Goal: Transaction & Acquisition: Purchase product/service

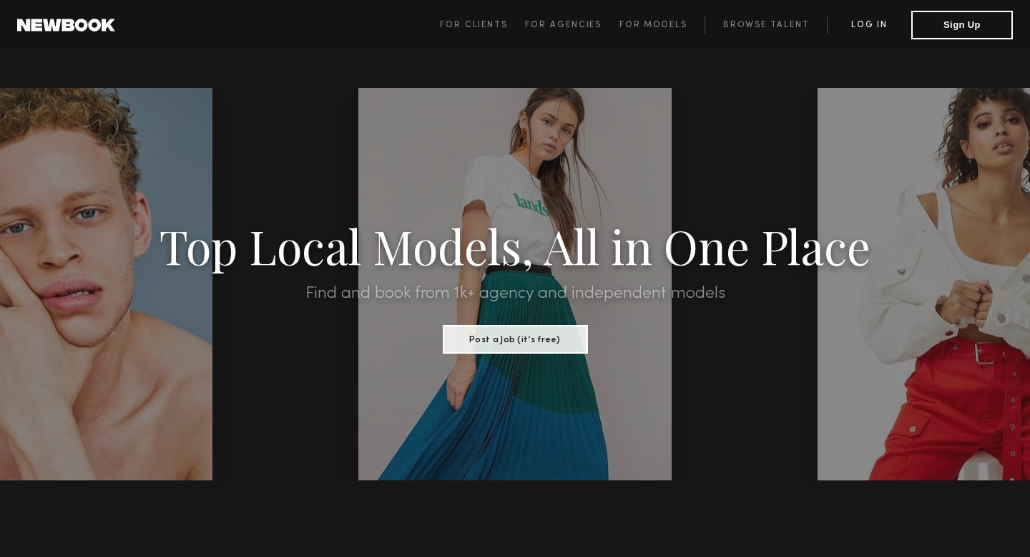
click at [869, 24] on link "Log in" at bounding box center [869, 24] width 84 height 17
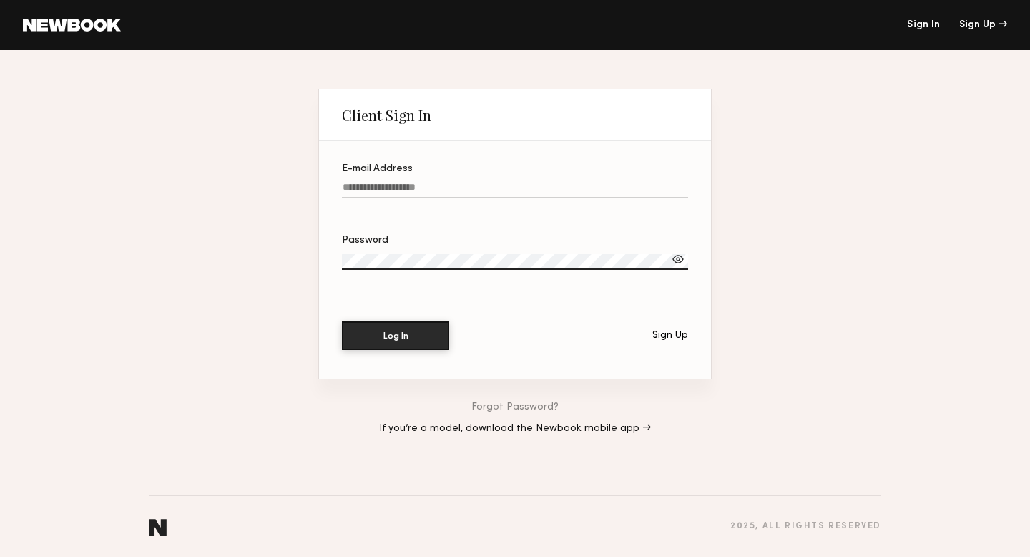
click at [422, 184] on input "E-mail Address" at bounding box center [515, 190] width 346 height 16
type input "**********"
click at [342, 321] on button "Log In" at bounding box center [395, 335] width 107 height 29
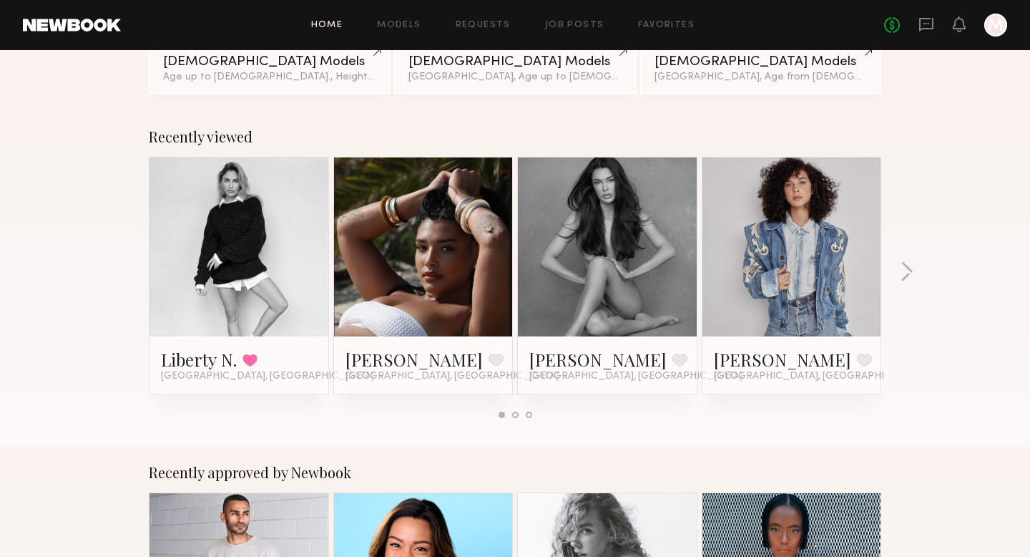
scroll to position [169, 0]
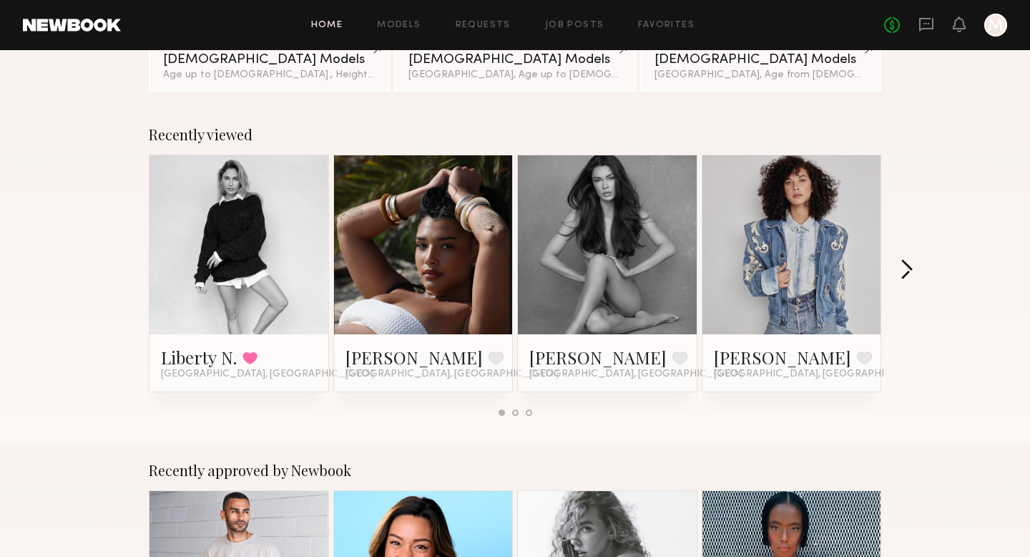
click at [906, 275] on button "button" at bounding box center [907, 271] width 14 height 24
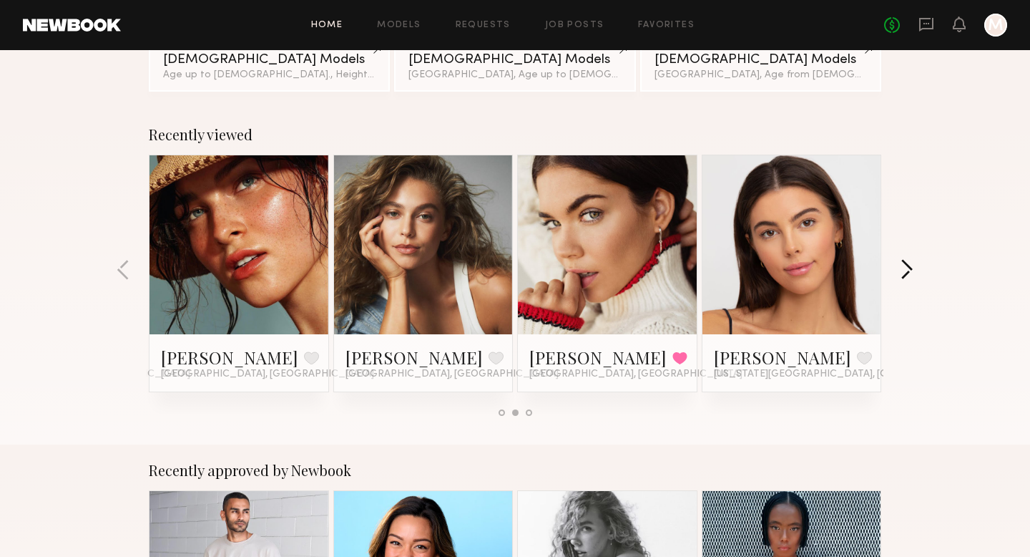
click at [906, 275] on button "button" at bounding box center [907, 271] width 14 height 24
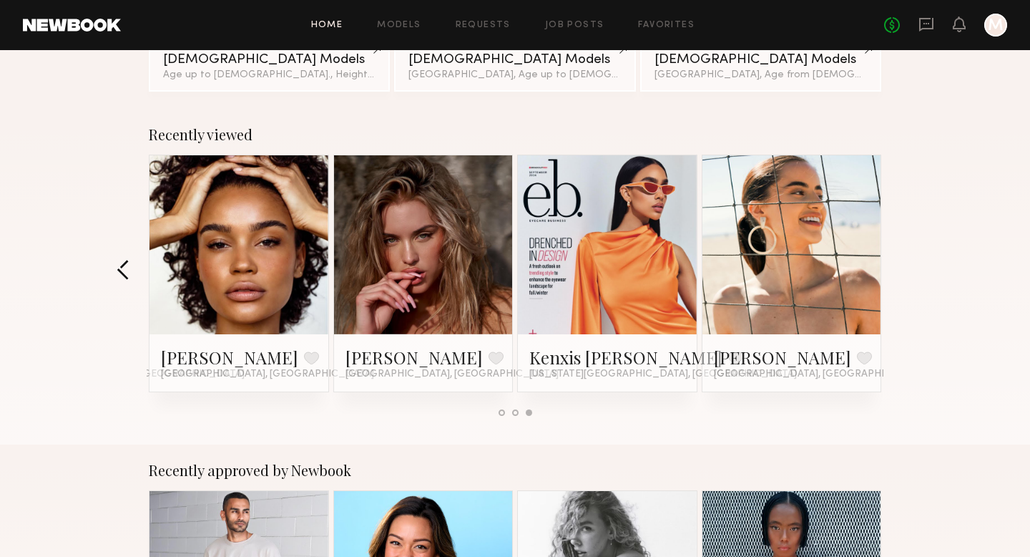
click at [126, 261] on button "button" at bounding box center [124, 271] width 14 height 24
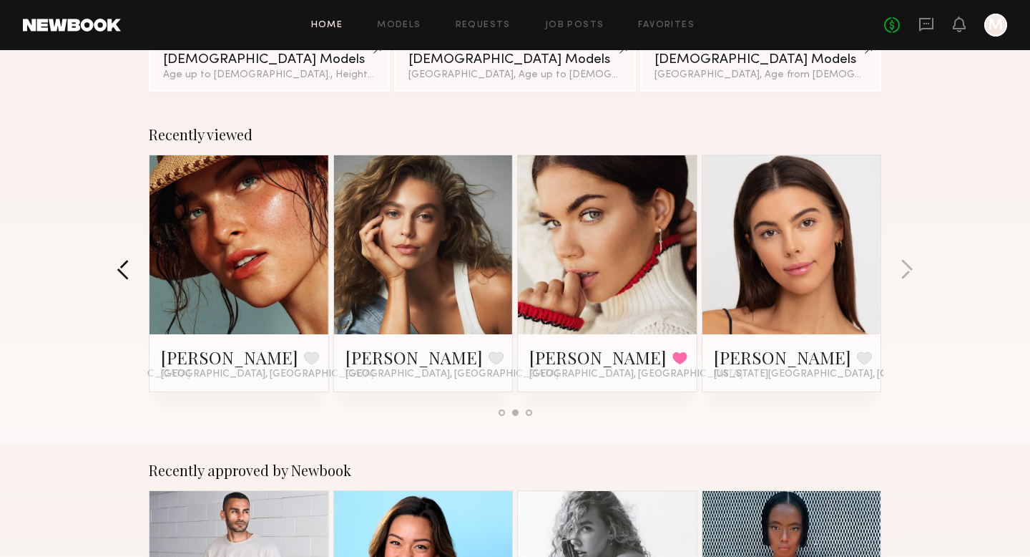
click at [126, 261] on button "button" at bounding box center [124, 271] width 14 height 24
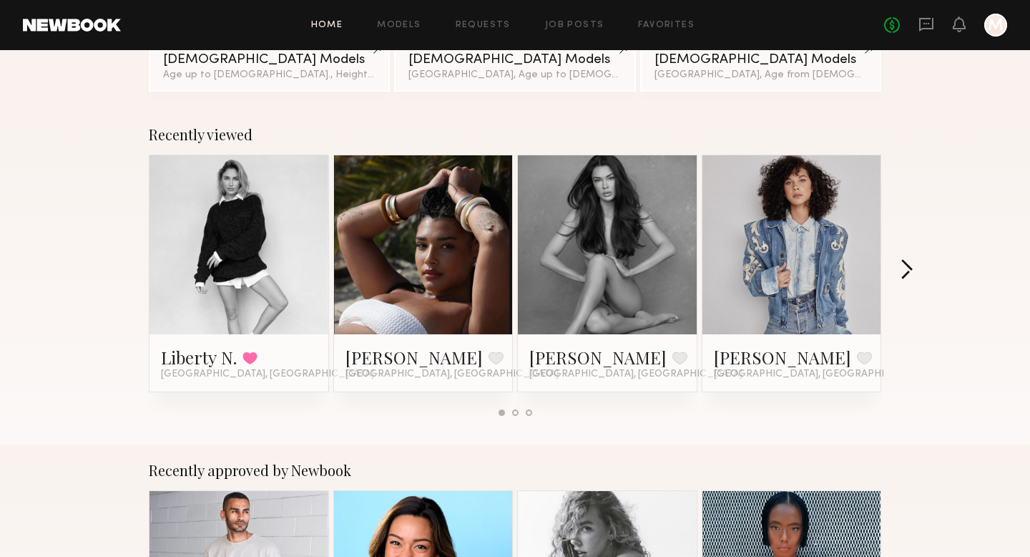
click at [908, 268] on button "button" at bounding box center [907, 271] width 14 height 24
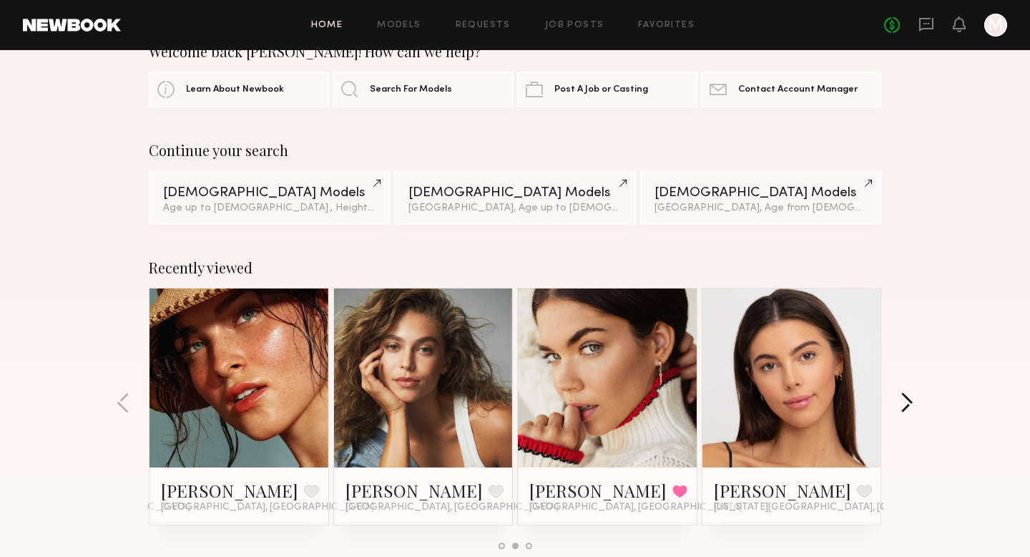
scroll to position [0, 0]
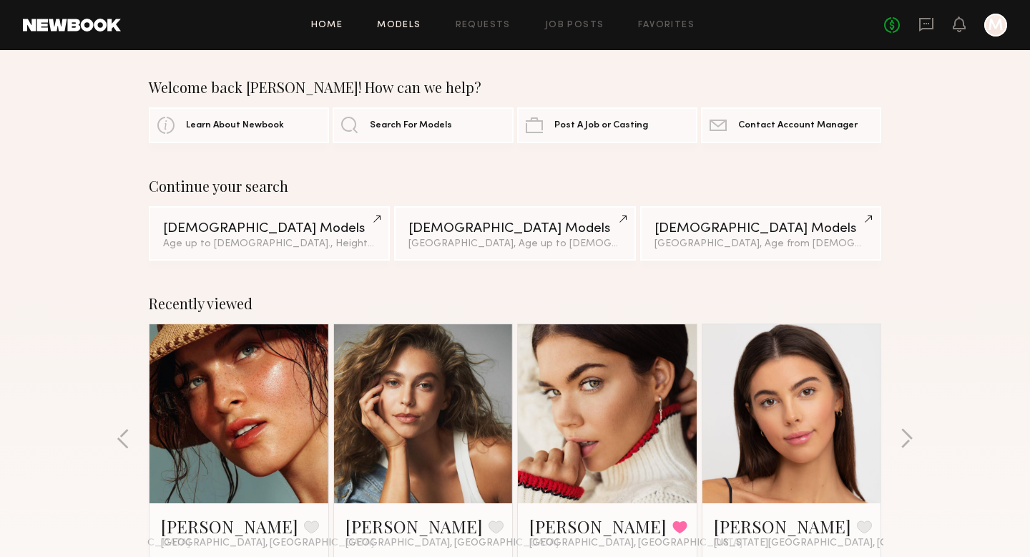
click at [408, 27] on link "Models" at bounding box center [399, 25] width 44 height 9
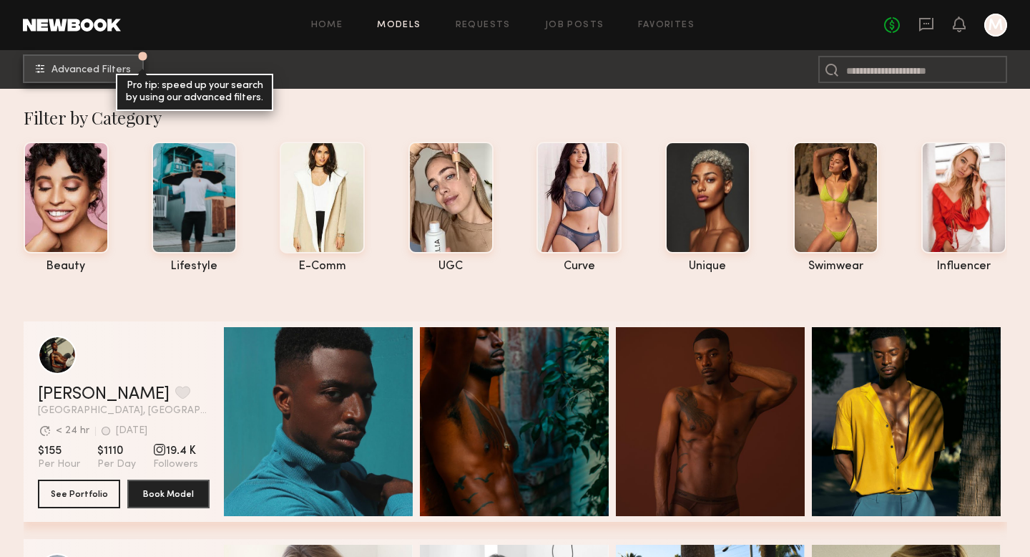
click at [119, 68] on span "Advanced Filters" at bounding box center [91, 70] width 79 height 10
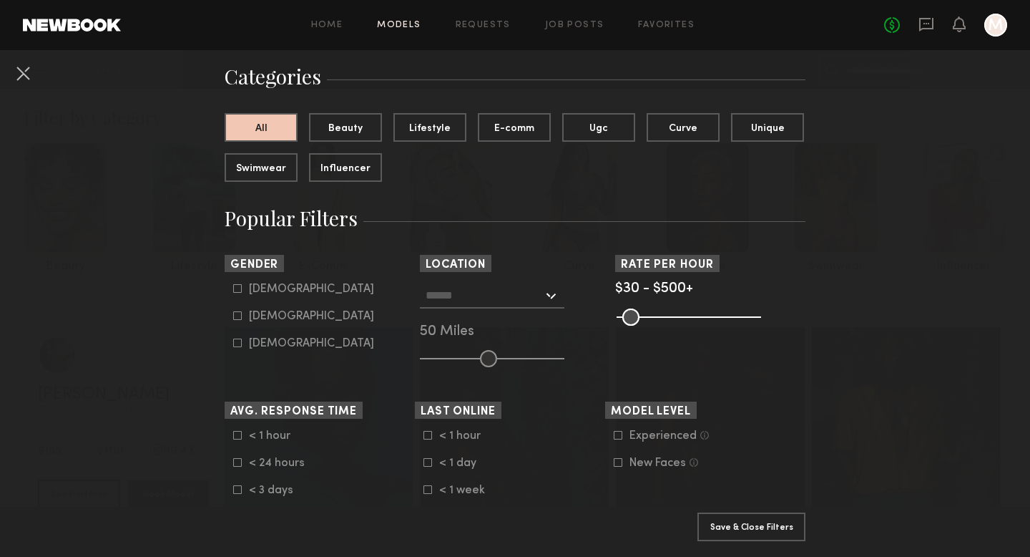
scroll to position [104, 0]
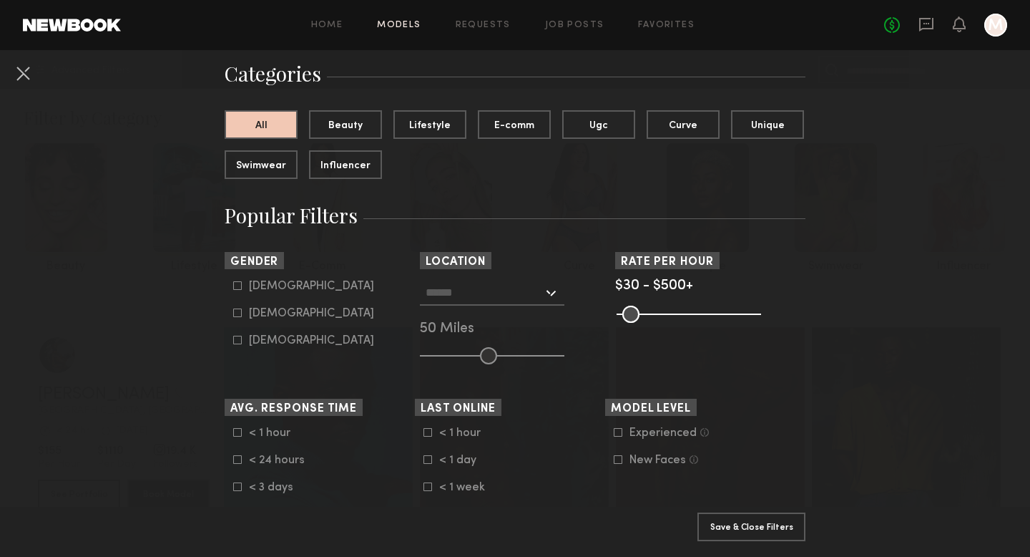
click at [240, 318] on common-framework-checkbox "[DEMOGRAPHIC_DATA]" at bounding box center [324, 313] width 182 height 13
click at [240, 310] on icon at bounding box center [237, 312] width 9 height 9
type input "**"
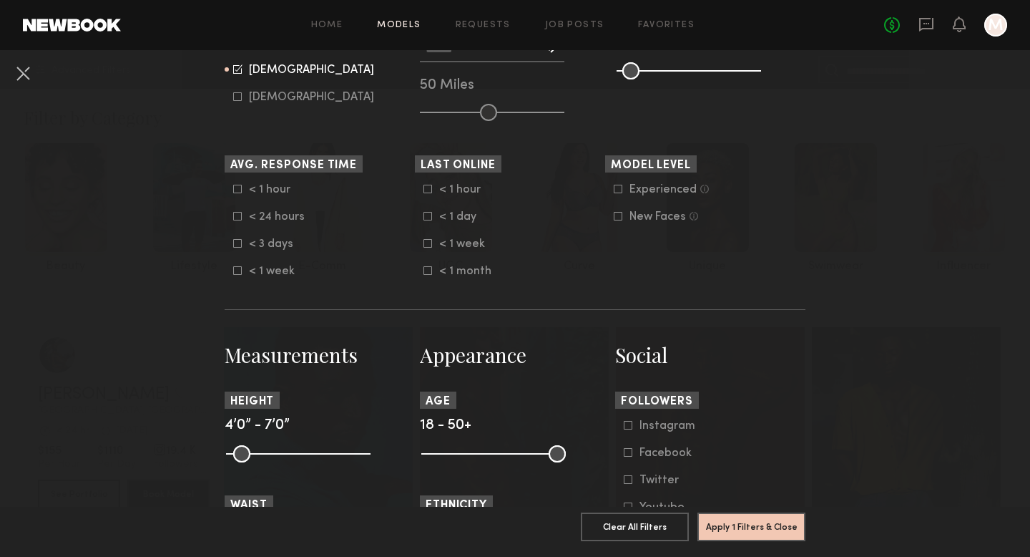
scroll to position [353, 0]
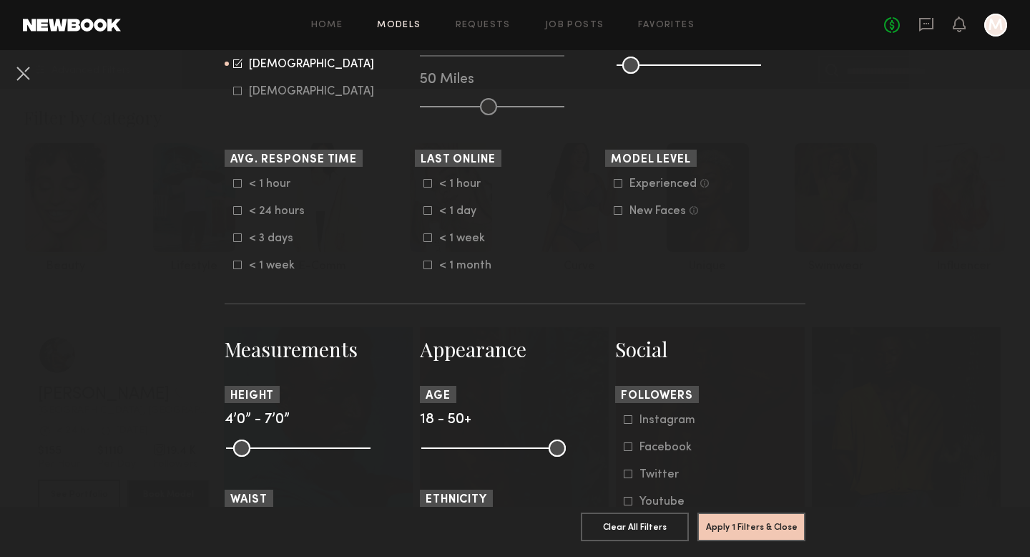
click at [234, 210] on icon at bounding box center [237, 210] width 9 height 9
click at [241, 184] on icon at bounding box center [238, 184] width 8 height 8
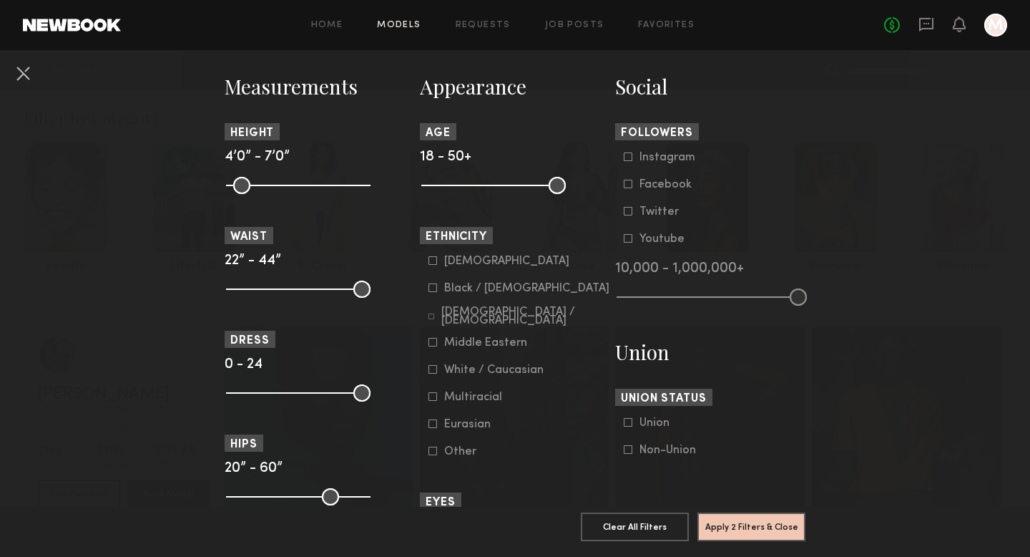
scroll to position [705, 0]
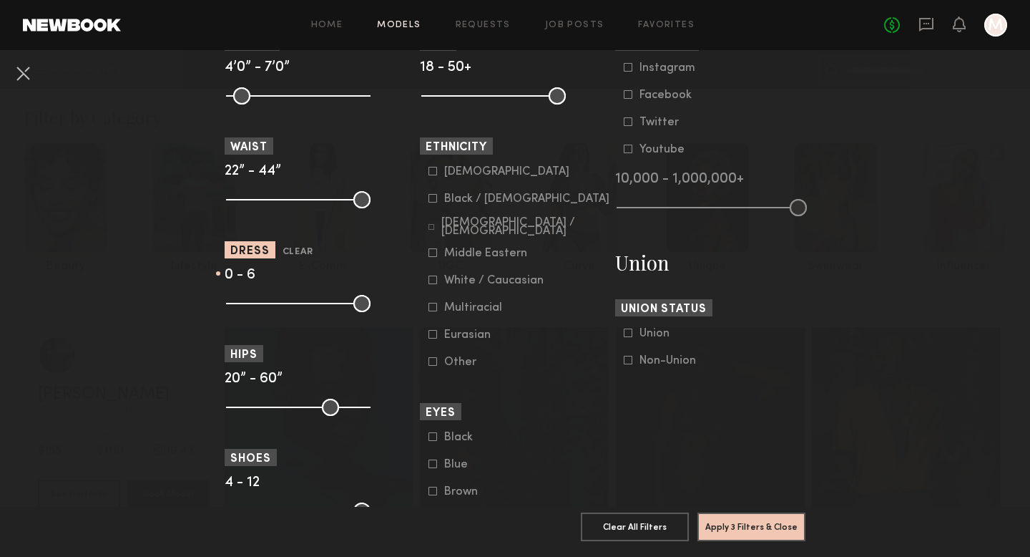
drag, startPoint x: 361, startPoint y: 308, endPoint x: 267, endPoint y: 310, distance: 93.7
click at [267, 310] on input "range" at bounding box center [298, 303] width 144 height 17
drag, startPoint x: 263, startPoint y: 299, endPoint x: 275, endPoint y: 299, distance: 11.4
type input "*"
click at [275, 299] on input "range" at bounding box center [298, 303] width 144 height 17
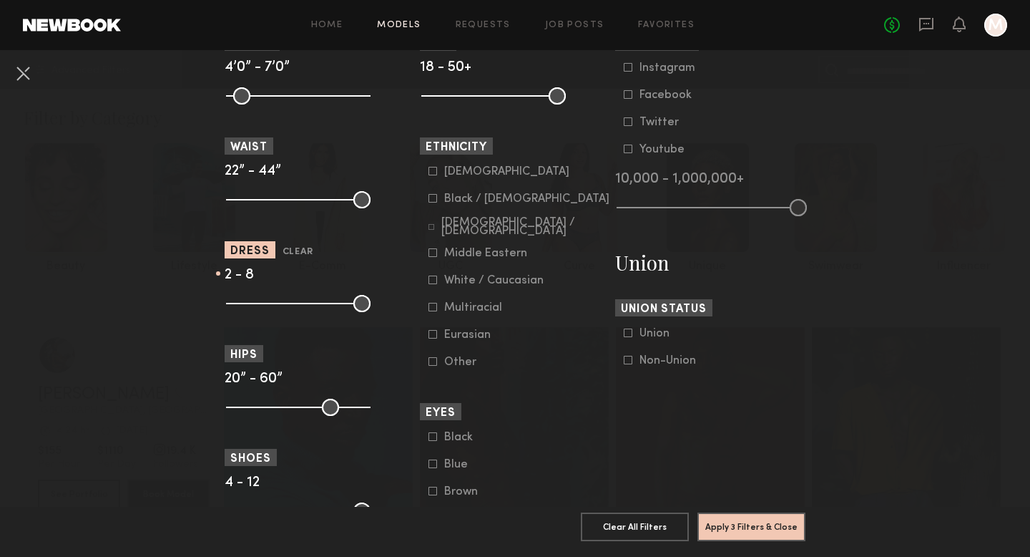
drag, startPoint x: 238, startPoint y: 299, endPoint x: 248, endPoint y: 299, distance: 10.0
type input "*"
click at [248, 299] on input "range" at bounding box center [298, 303] width 144 height 17
type input "*"
click at [268, 300] on input "range" at bounding box center [298, 303] width 144 height 17
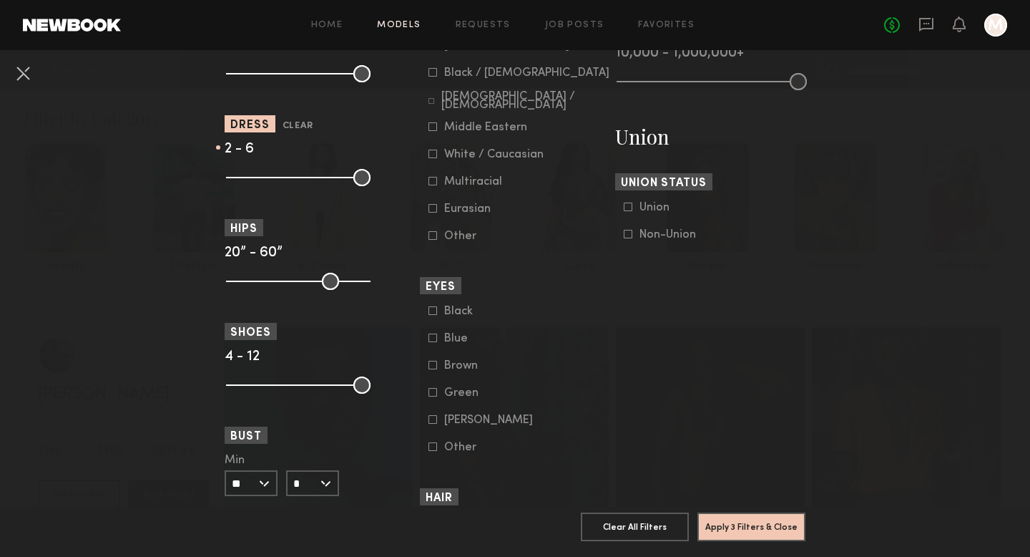
scroll to position [833, 0]
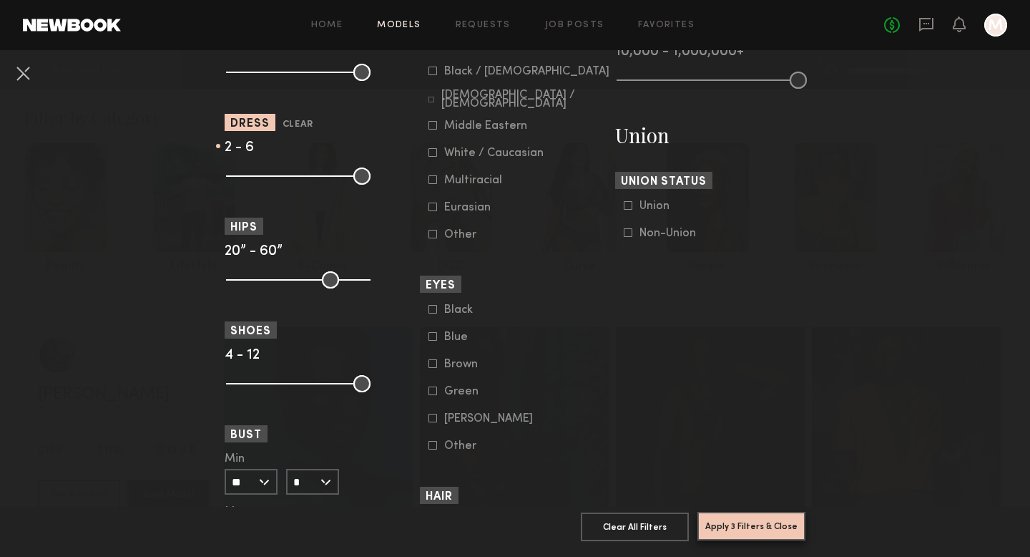
click at [758, 531] on button "Apply 3 Filters & Close" at bounding box center [751, 525] width 108 height 29
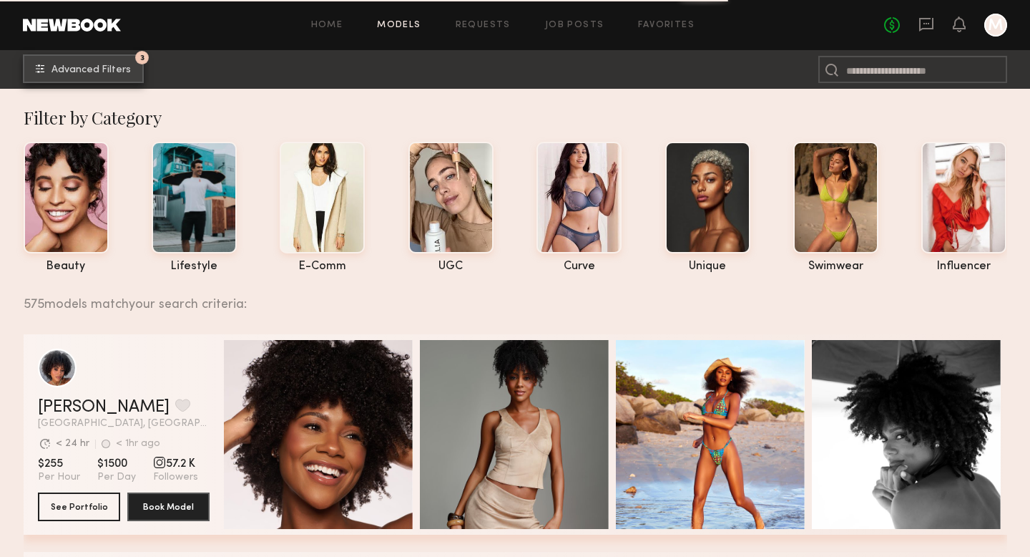
scroll to position [242, 0]
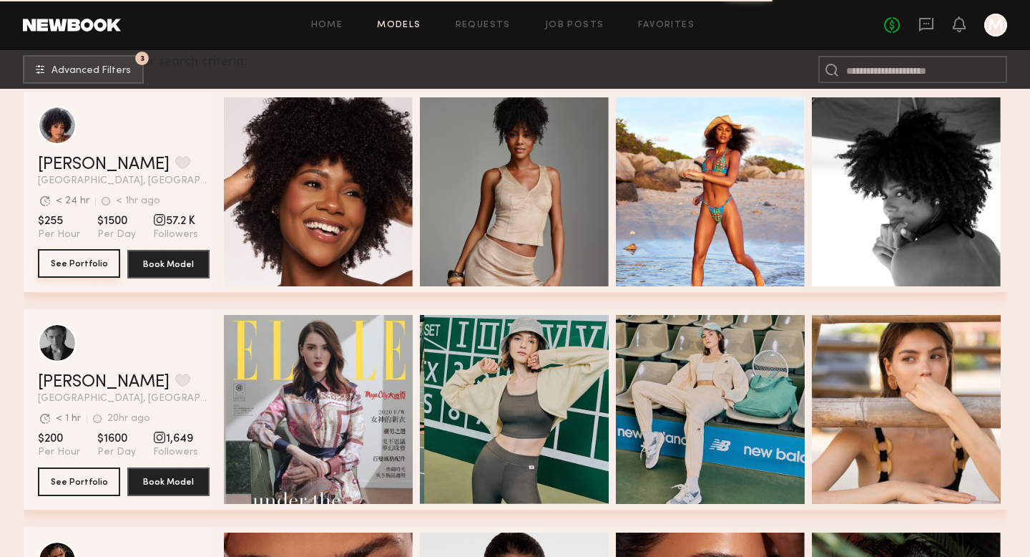
click at [87, 262] on button "See Portfolio" at bounding box center [79, 263] width 82 height 29
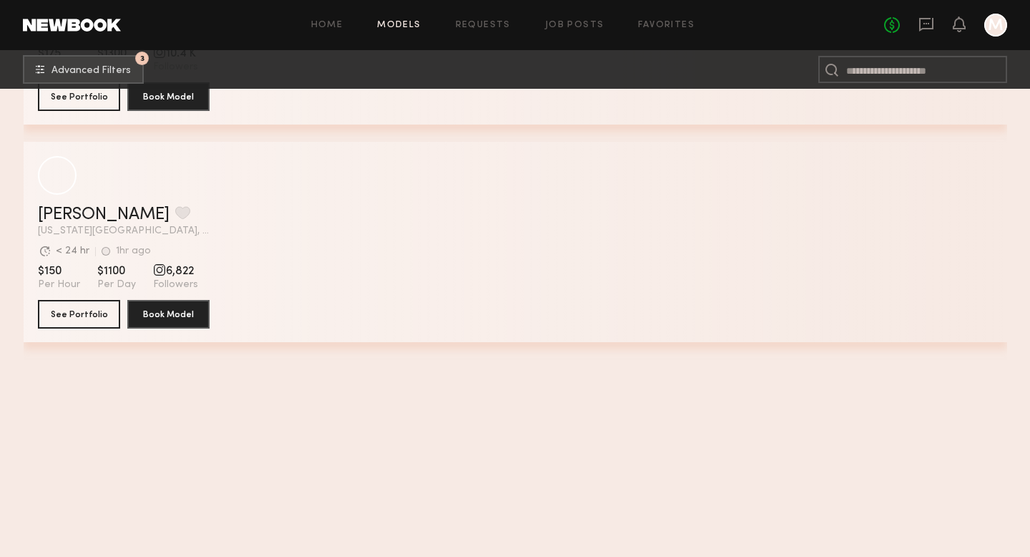
scroll to position [0, 0]
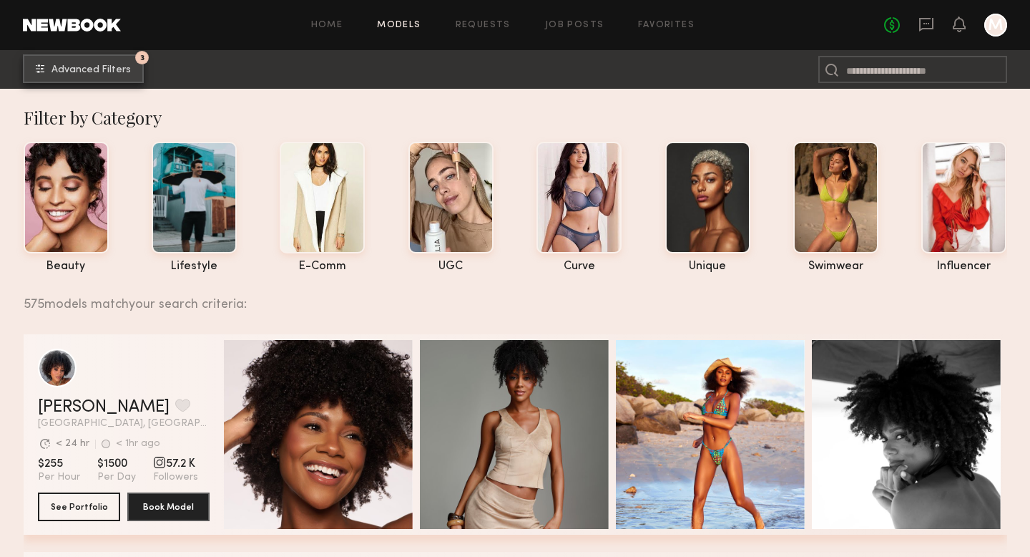
click at [99, 72] on span "Advanced Filters" at bounding box center [91, 70] width 79 height 10
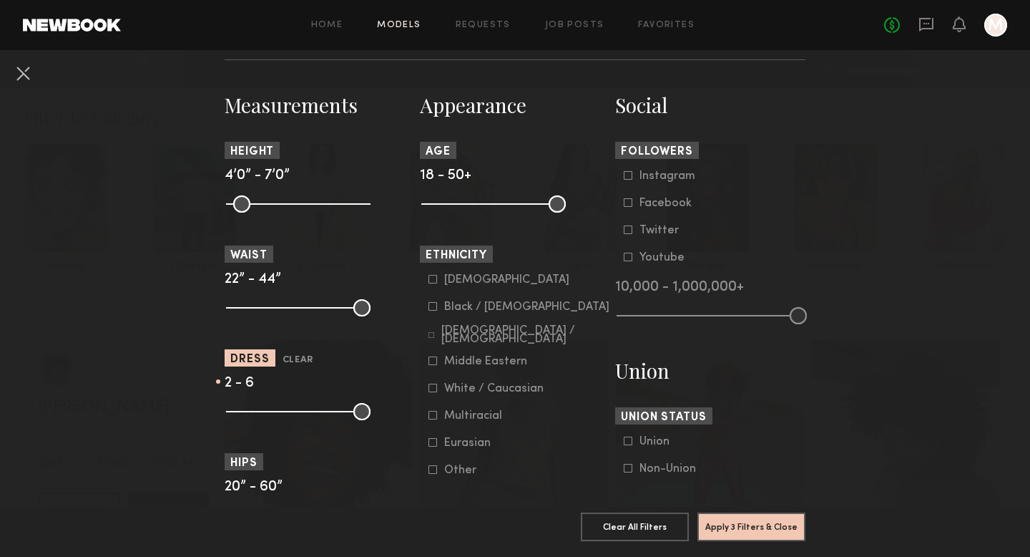
scroll to position [604, 0]
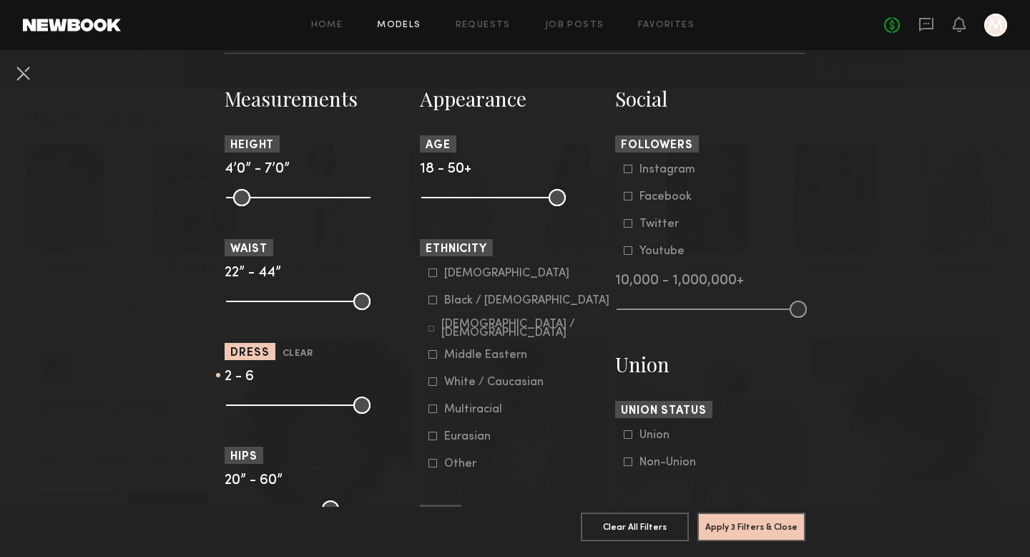
drag, startPoint x: 274, startPoint y: 413, endPoint x: 289, endPoint y: 412, distance: 15.0
click at [289, 412] on common-range-minmax at bounding box center [297, 403] width 144 height 17
drag, startPoint x: 270, startPoint y: 410, endPoint x: 292, endPoint y: 410, distance: 21.5
type input "**"
click at [292, 410] on input "range" at bounding box center [298, 404] width 144 height 17
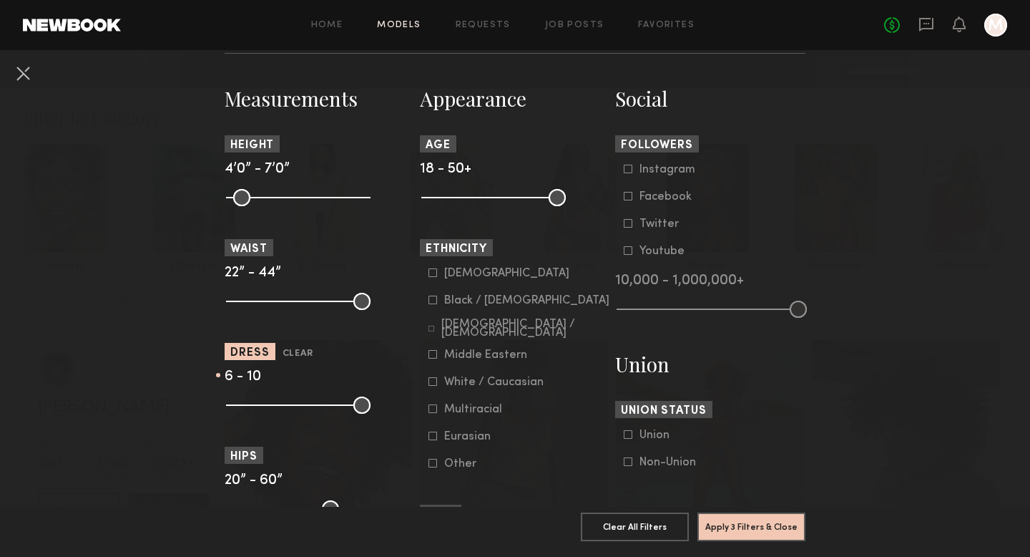
drag, startPoint x: 241, startPoint y: 407, endPoint x: 265, endPoint y: 409, distance: 24.4
type input "*"
click at [265, 409] on input "range" at bounding box center [298, 404] width 144 height 17
click at [770, 528] on button "Apply 3 Filters & Close" at bounding box center [751, 525] width 108 height 29
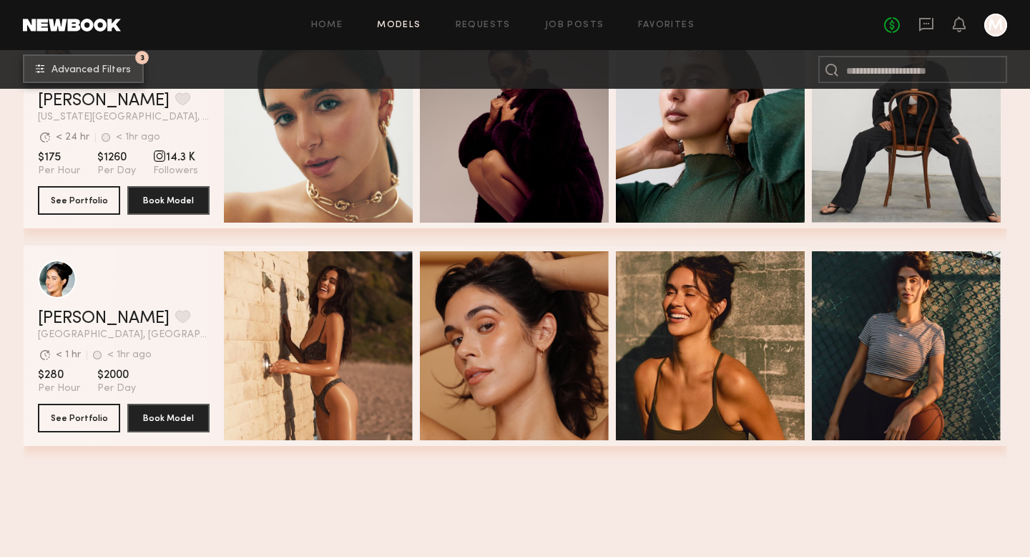
scroll to position [454, 0]
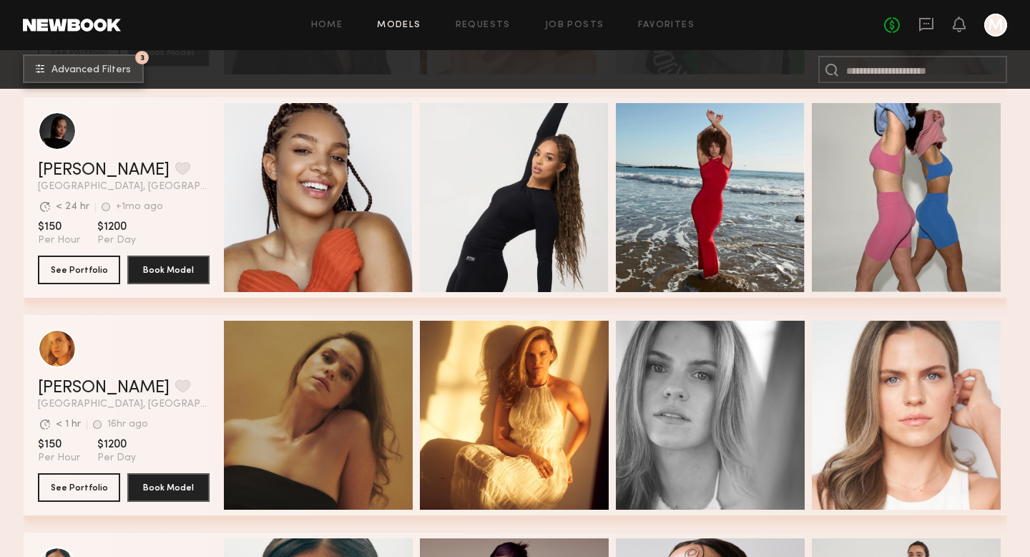
click at [109, 70] on span "Advanced Filters" at bounding box center [91, 70] width 79 height 10
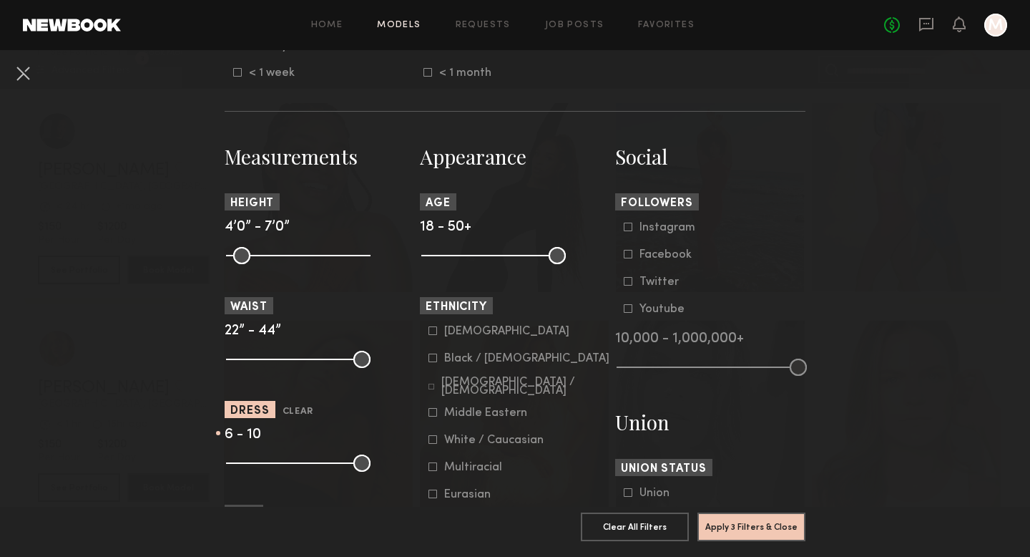
scroll to position [545, 0]
drag, startPoint x: 288, startPoint y: 460, endPoint x: 307, endPoint y: 462, distance: 18.7
type input "**"
click at [308, 462] on input "range" at bounding box center [298, 463] width 144 height 17
type input "*"
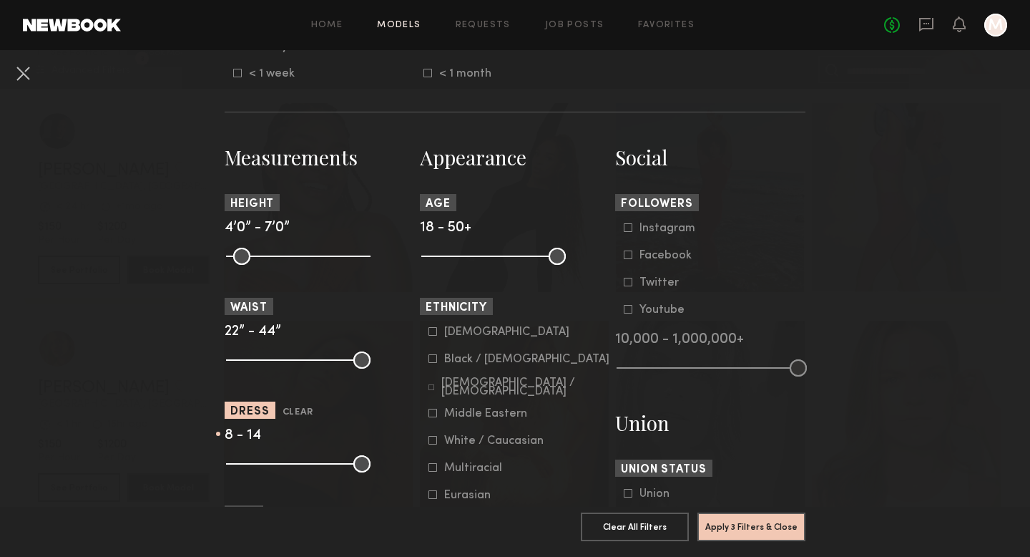
click at [273, 469] on input "range" at bounding box center [298, 463] width 144 height 17
click at [770, 532] on button "Apply 3 Filters & Close" at bounding box center [751, 525] width 108 height 29
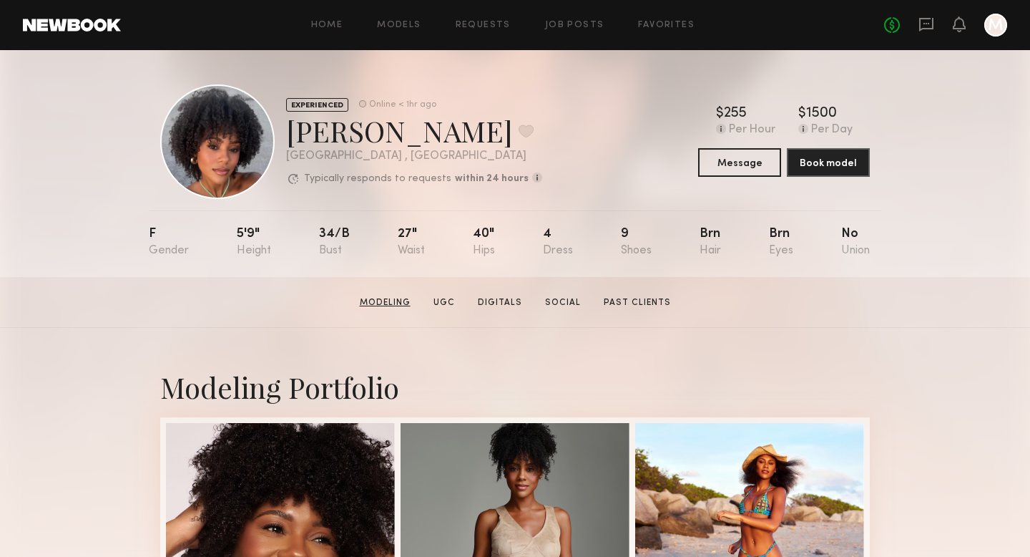
click at [381, 299] on link "Modeling" at bounding box center [385, 302] width 62 height 13
click at [627, 303] on link "Past Clients" at bounding box center [637, 302] width 79 height 13
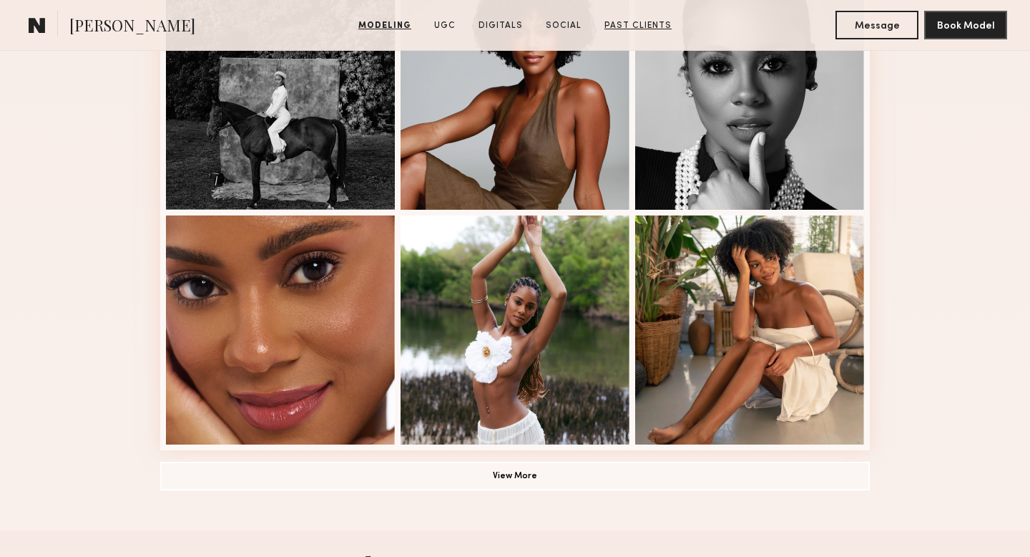
scroll to position [931, 0]
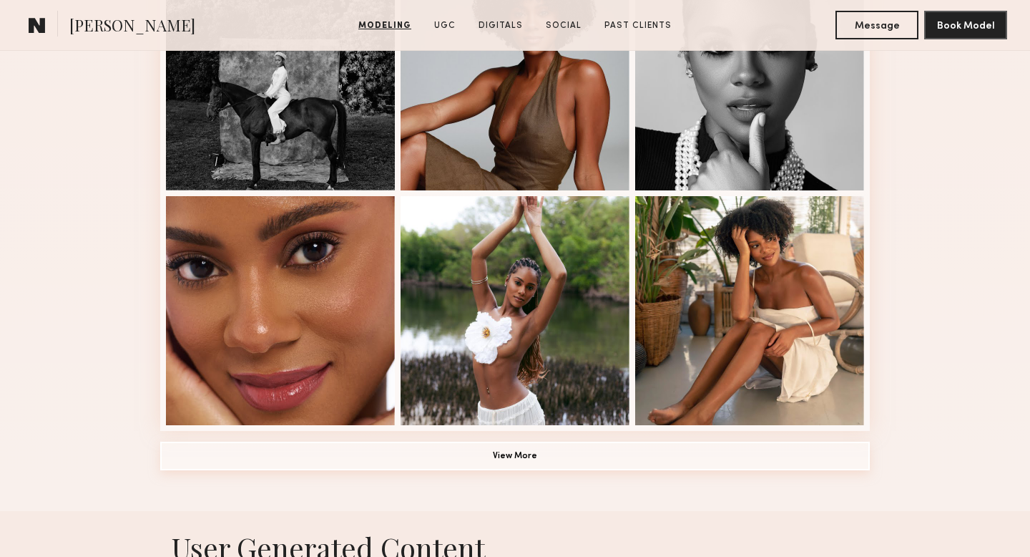
click at [521, 459] on button "View More" at bounding box center [515, 455] width 710 height 29
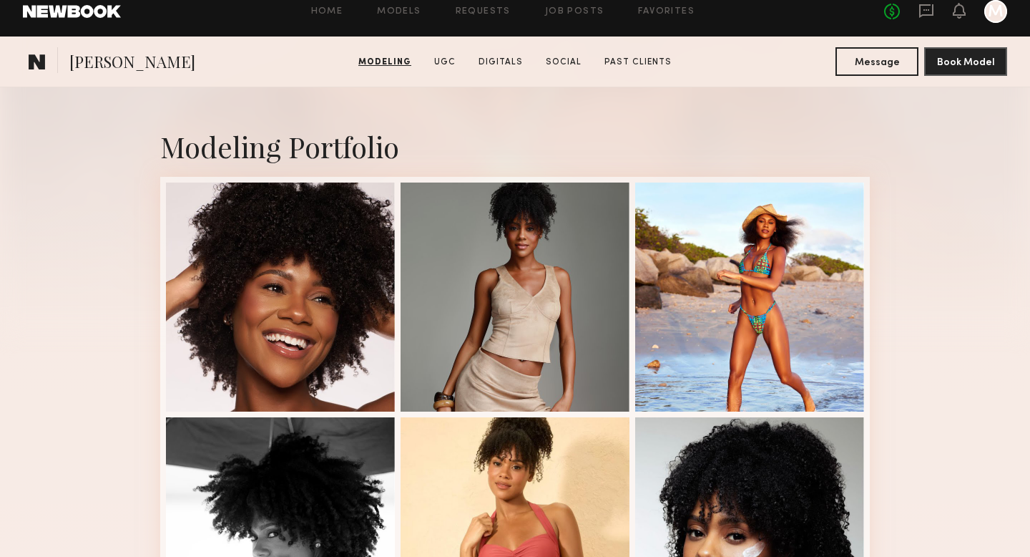
scroll to position [0, 0]
